Goal: Find specific page/section: Find specific page/section

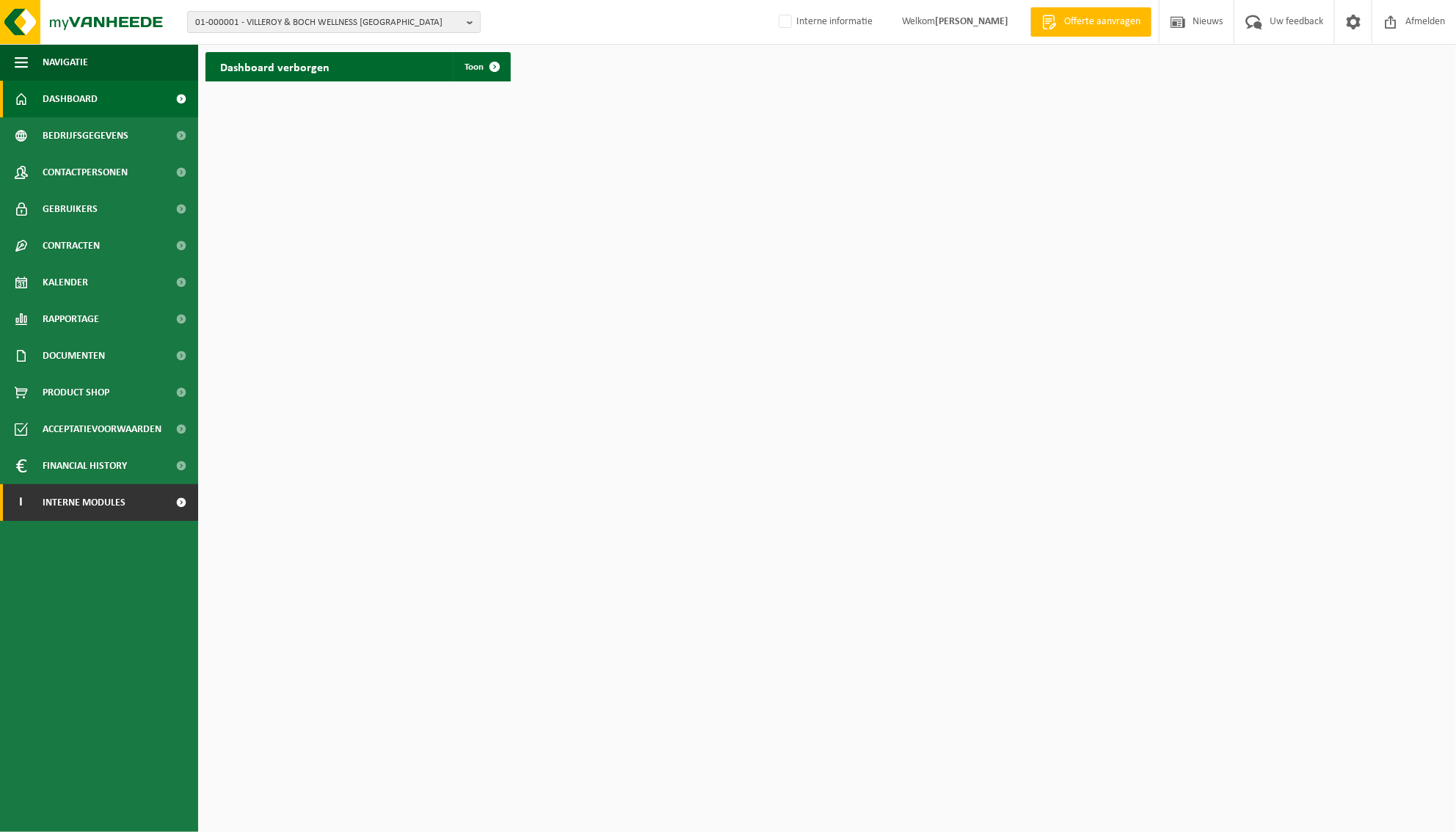
click at [67, 503] on span "Interne modules" at bounding box center [84, 502] width 83 height 37
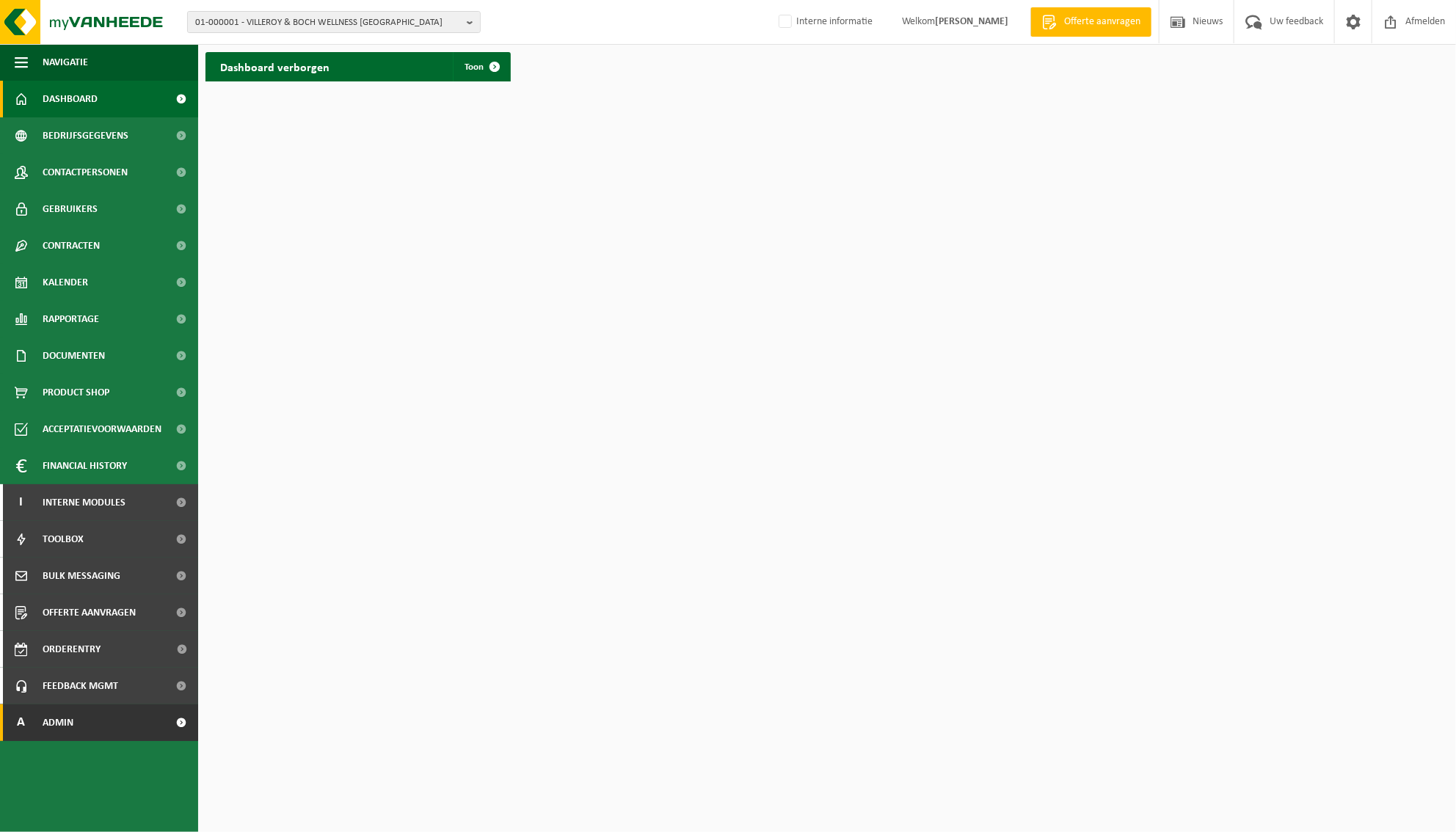
click at [90, 720] on link "A Admin" at bounding box center [99, 723] width 198 height 37
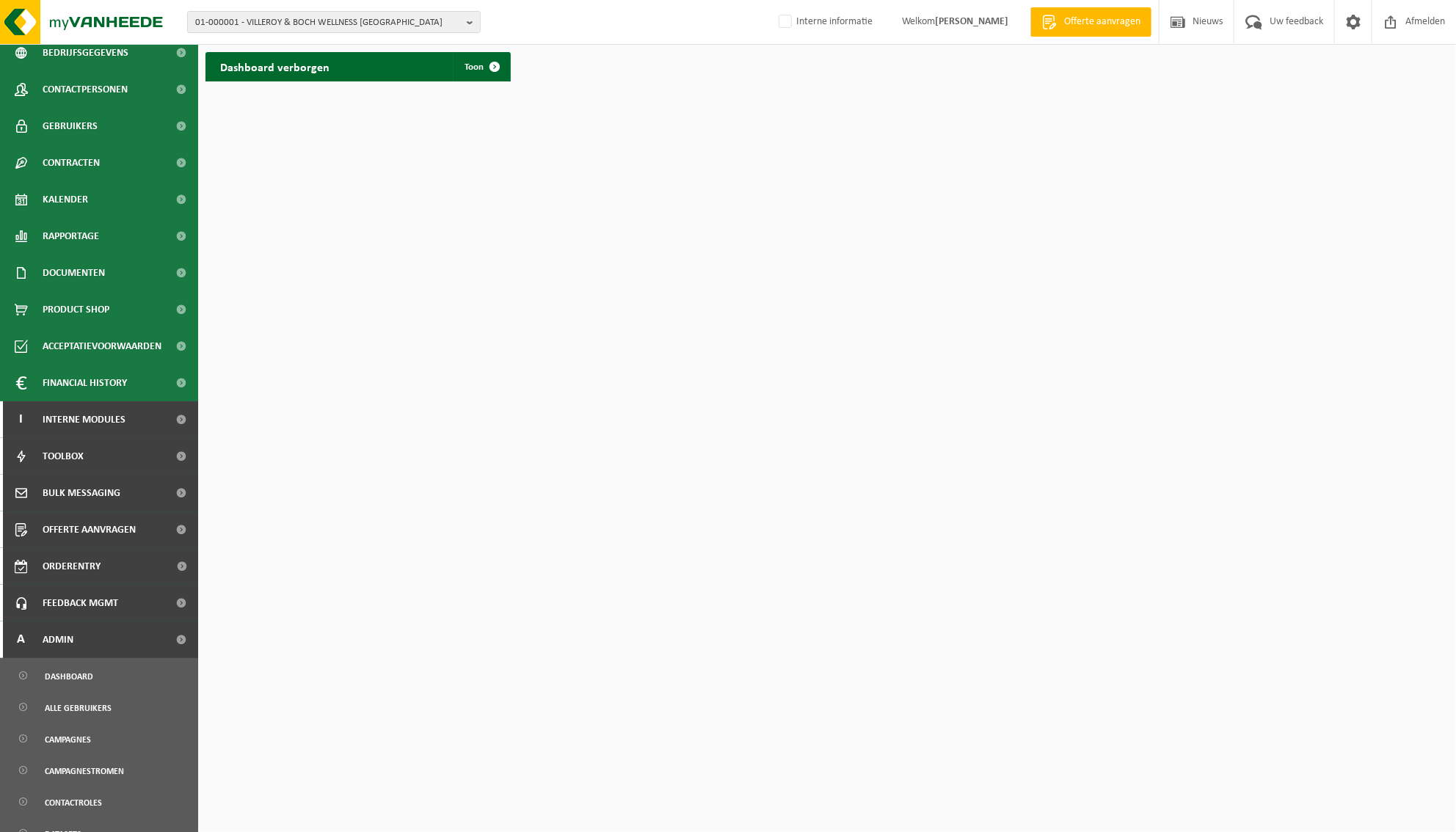
scroll to position [416, 0]
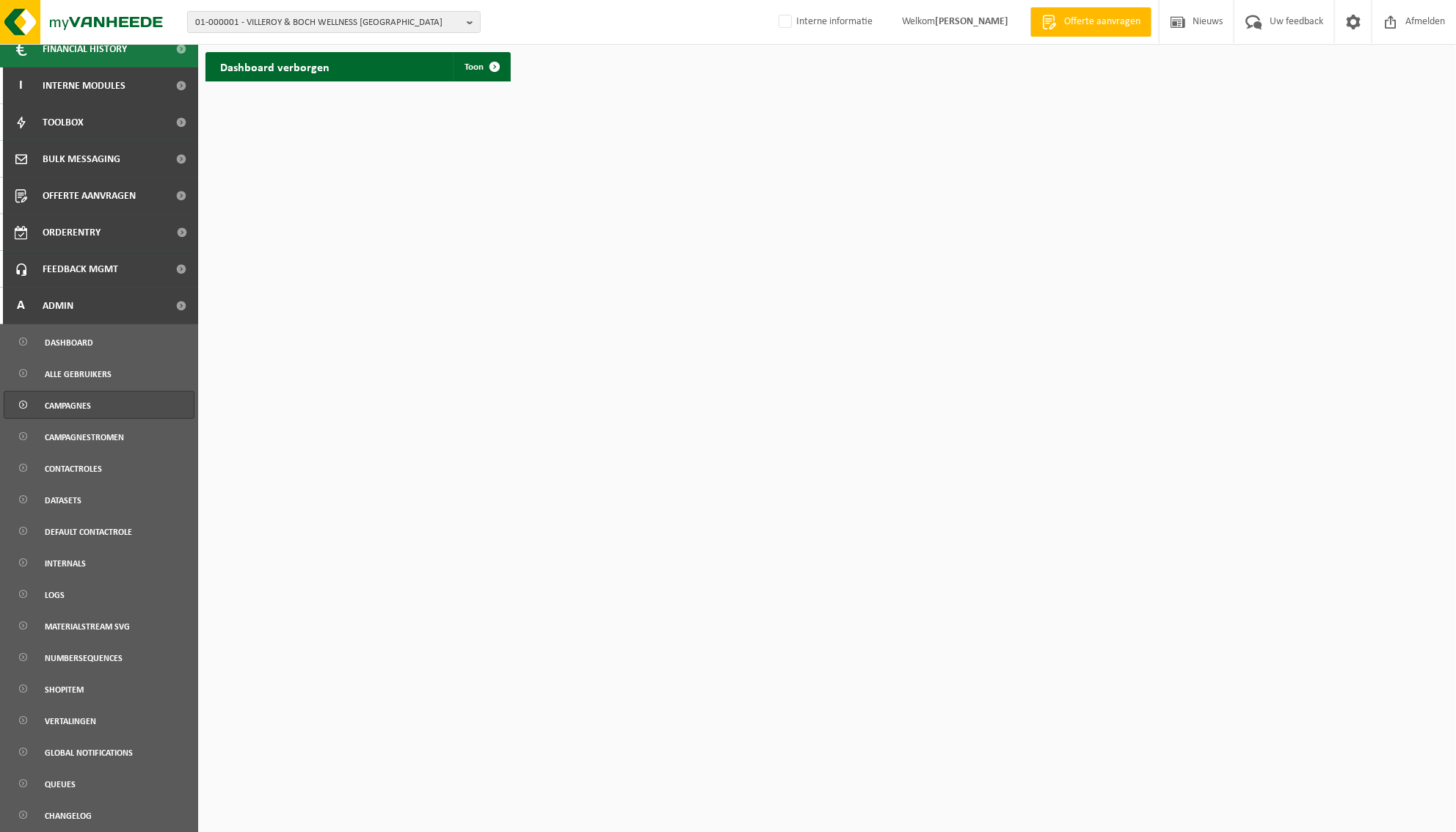
click at [96, 406] on link "Campagnes" at bounding box center [99, 405] width 191 height 28
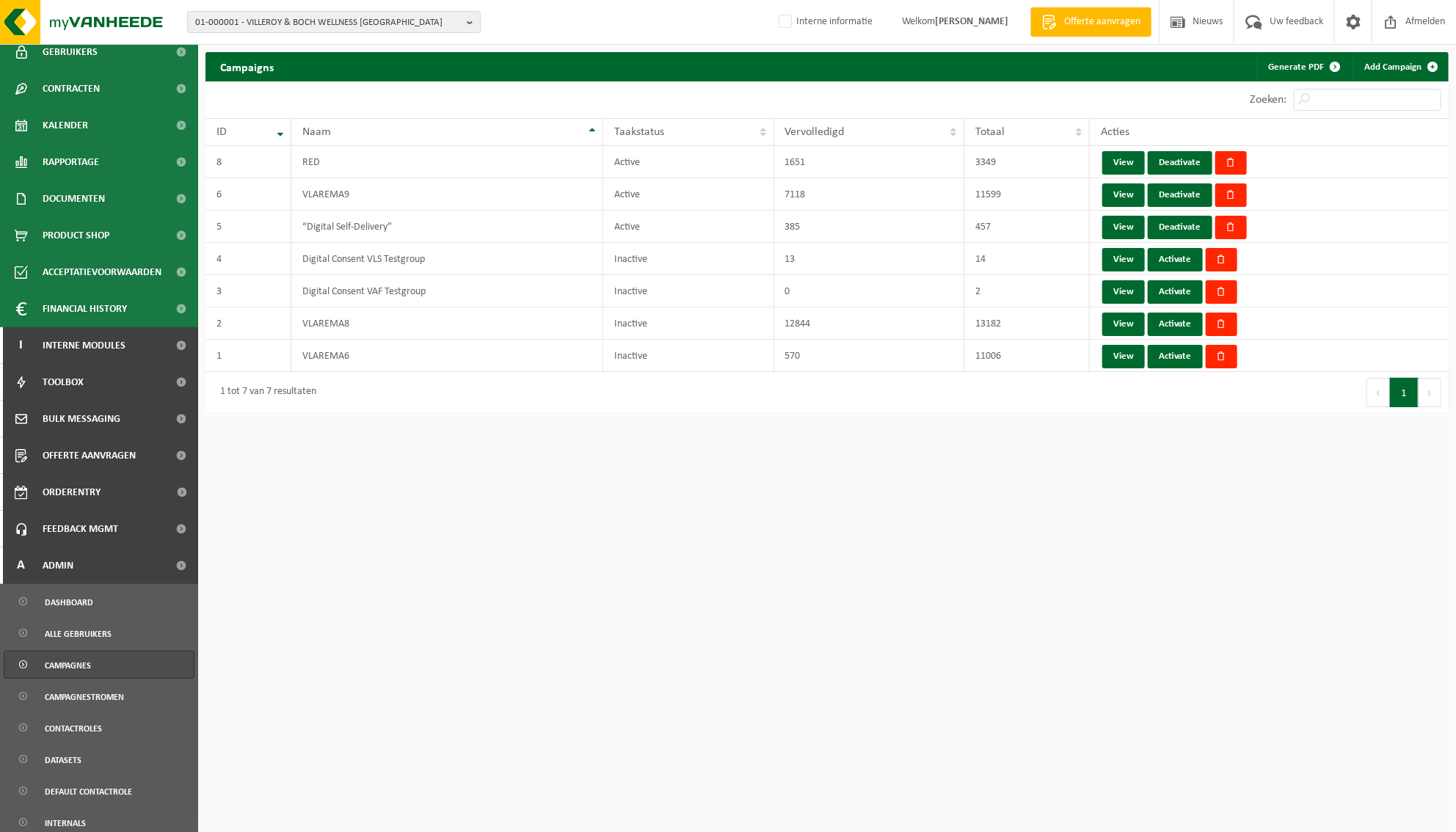
scroll to position [163, 0]
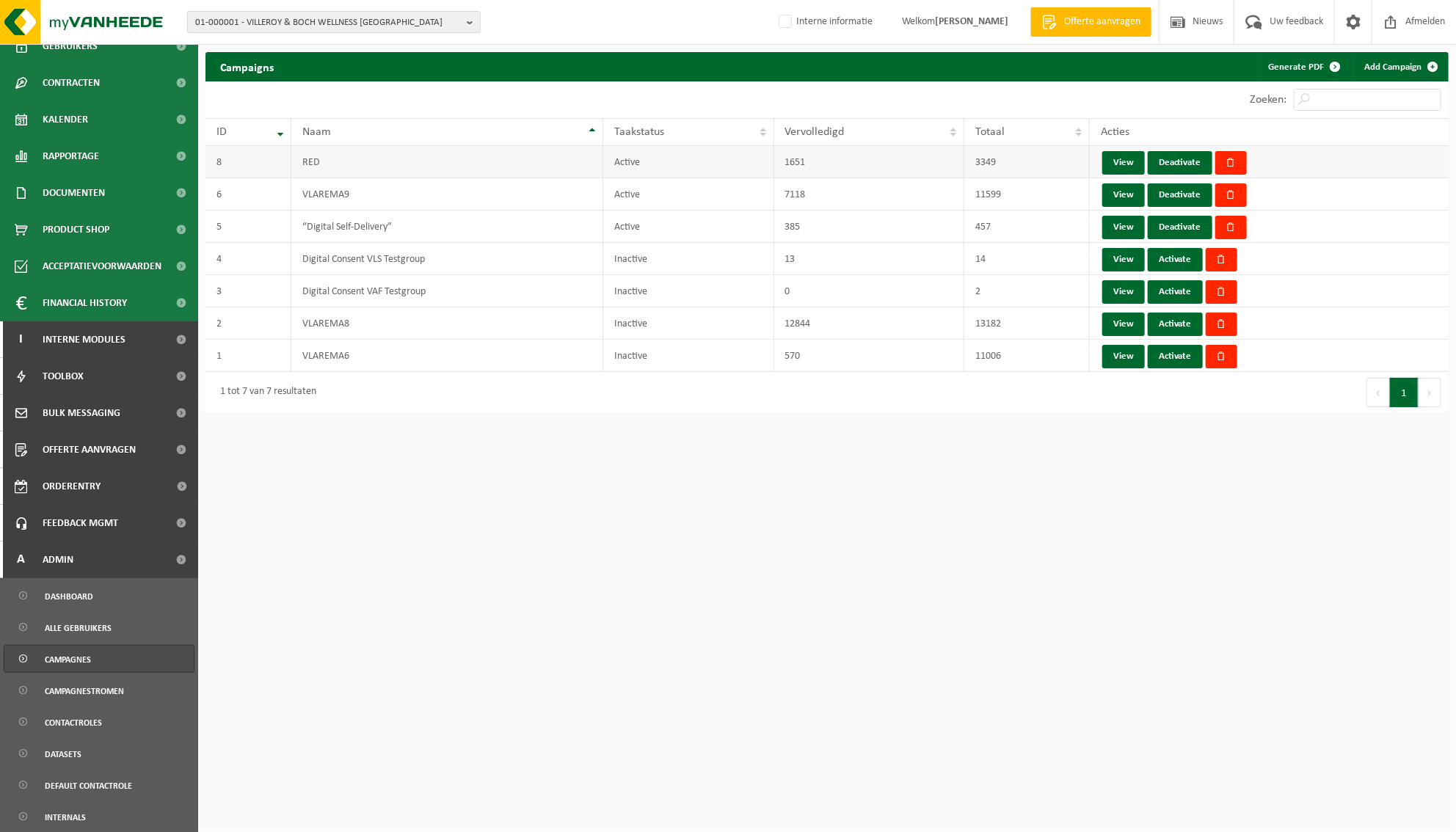
click at [320, 164] on td "RED" at bounding box center [447, 162] width 312 height 32
click at [1126, 162] on link "View" at bounding box center [1123, 162] width 42 height 24
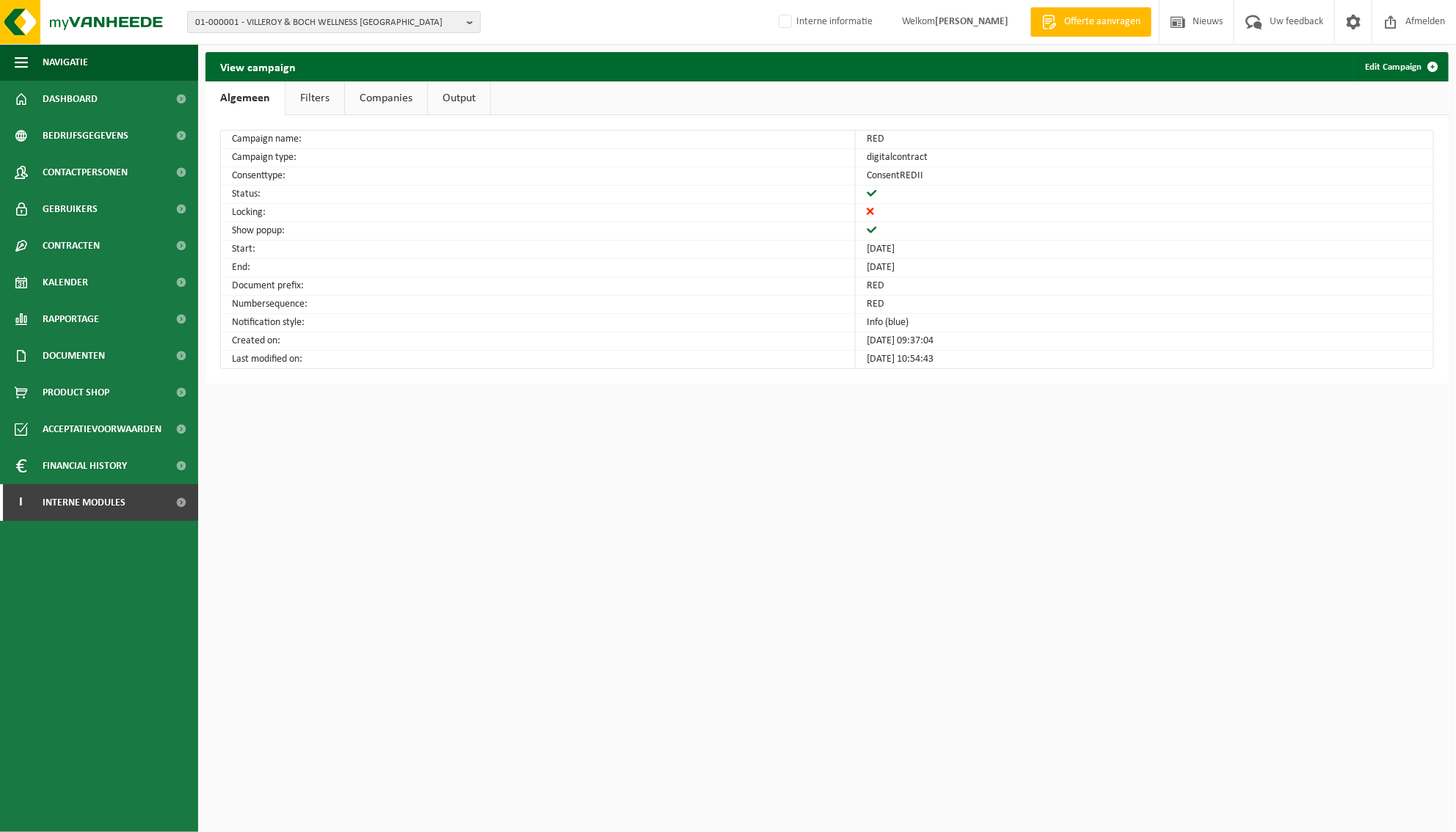
click at [284, 82] on div "View campaign Edit Campaign Algemeen Filters Companies Output Campaign name: RE…" at bounding box center [826, 221] width 1258 height 339
drag, startPoint x: 284, startPoint y: 83, endPoint x: 313, endPoint y: 111, distance: 40.3
click at [313, 111] on link "Filters" at bounding box center [315, 98] width 58 height 34
